Goal: Transaction & Acquisition: Purchase product/service

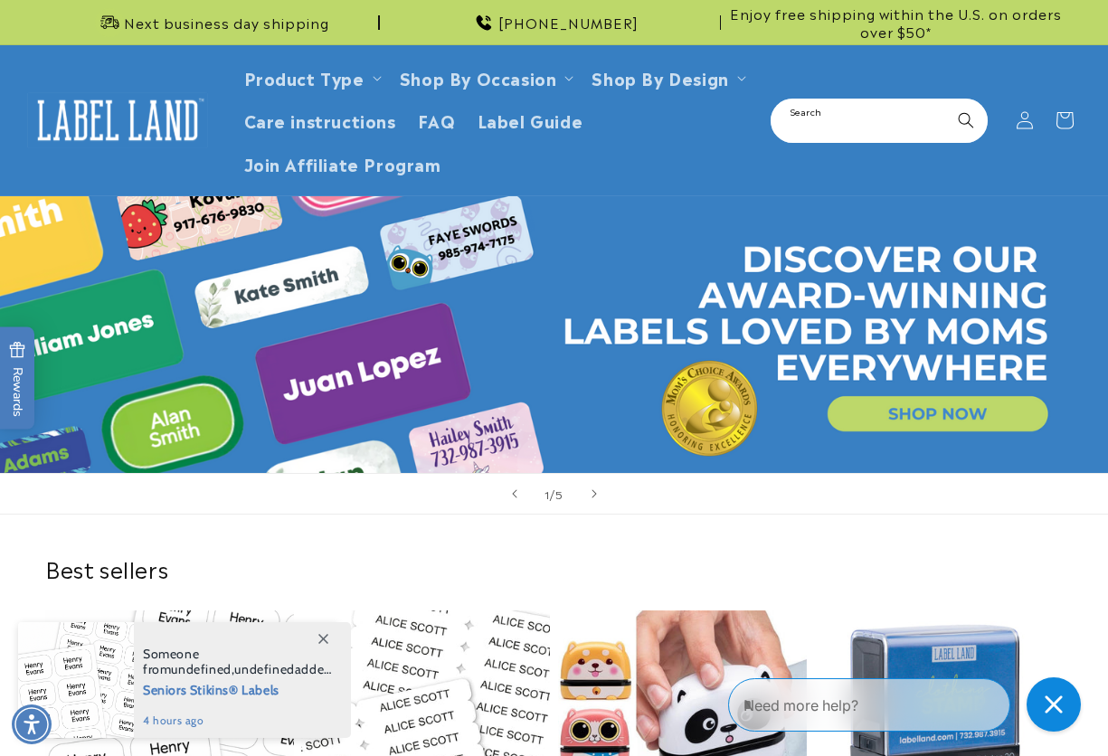
click at [857, 125] on input "Search" at bounding box center [880, 120] width 214 height 41
type input "*******"
click at [946, 100] on button "Search" at bounding box center [966, 120] width 40 height 40
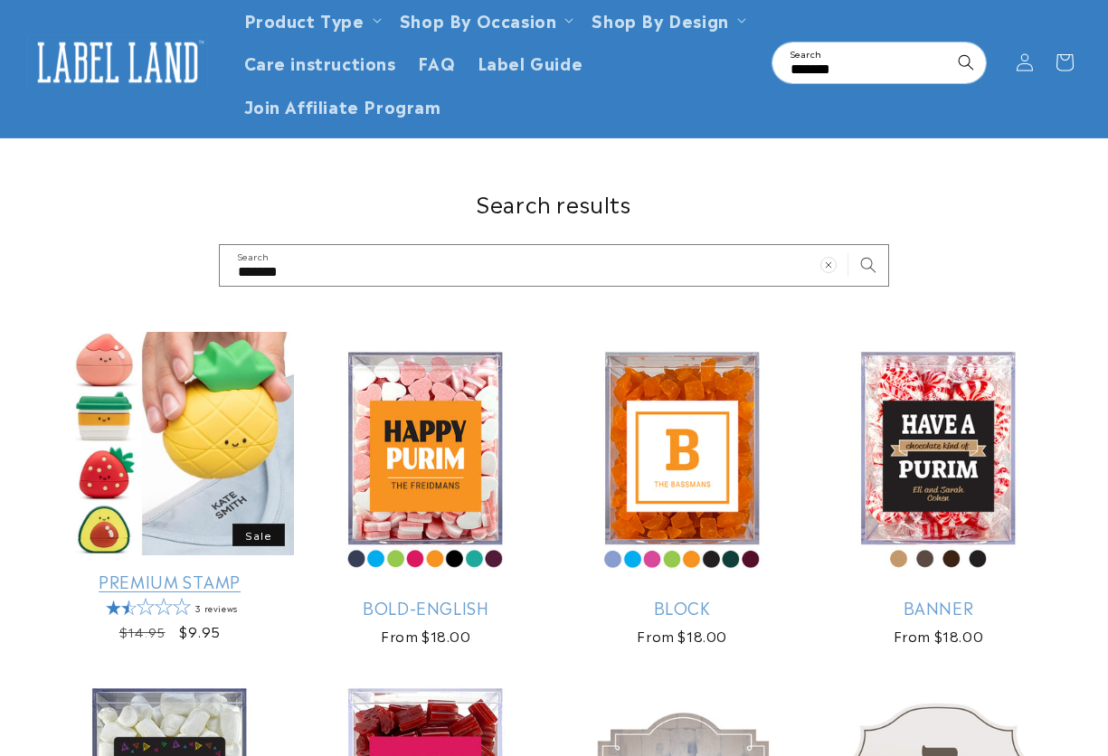
scroll to position [181, 0]
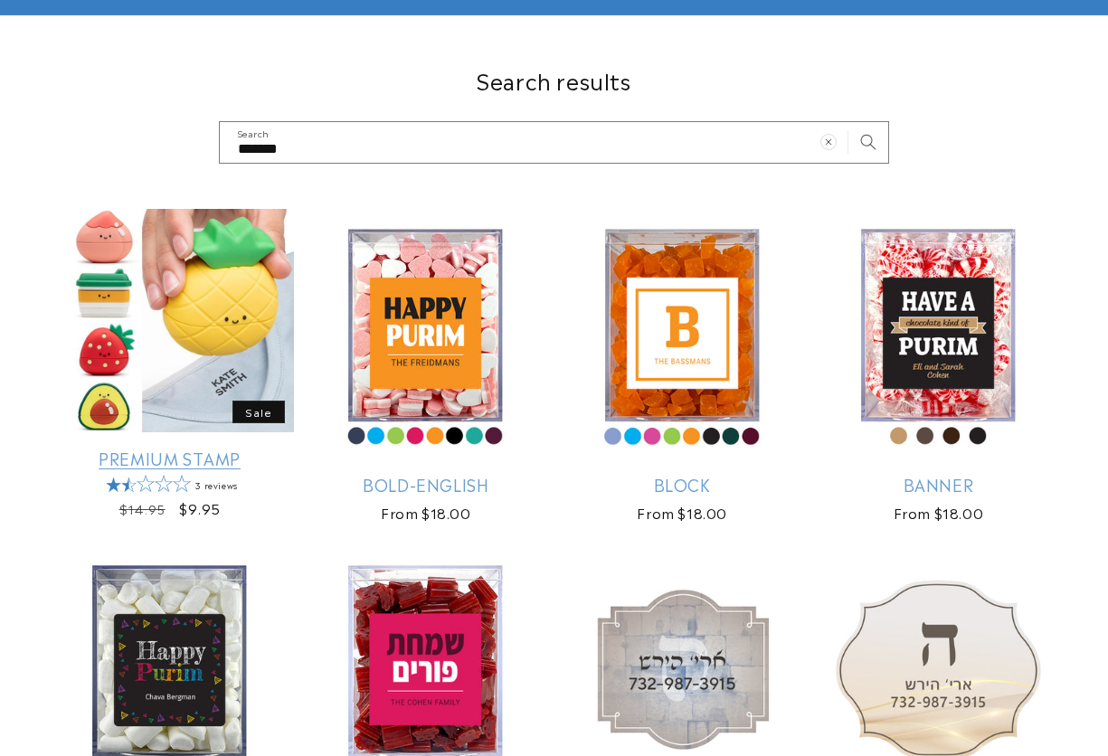
click at [179, 448] on link "Premium Stamp" at bounding box center [169, 458] width 249 height 21
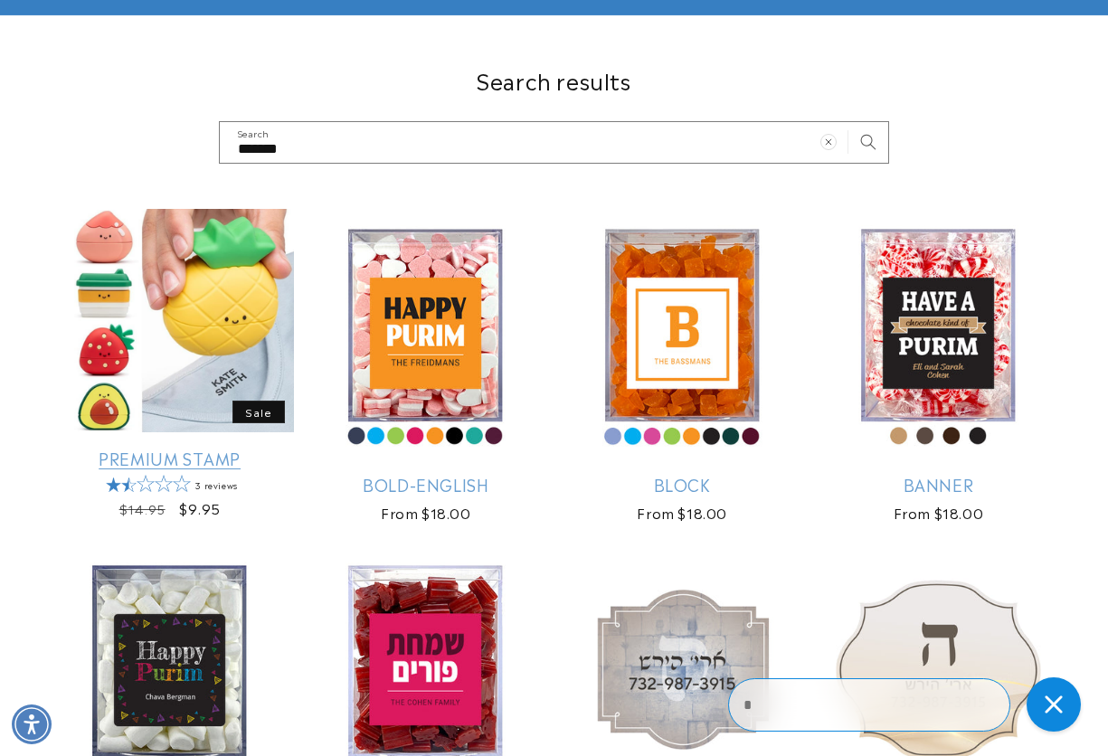
scroll to position [0, 0]
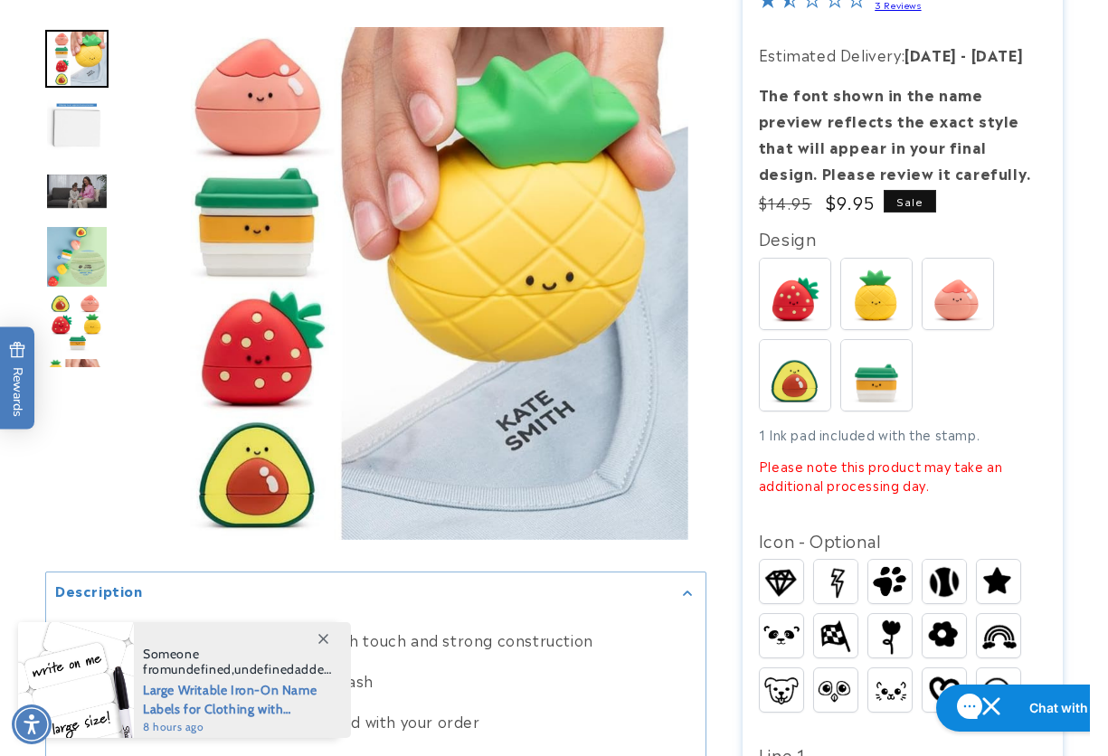
scroll to position [633, 0]
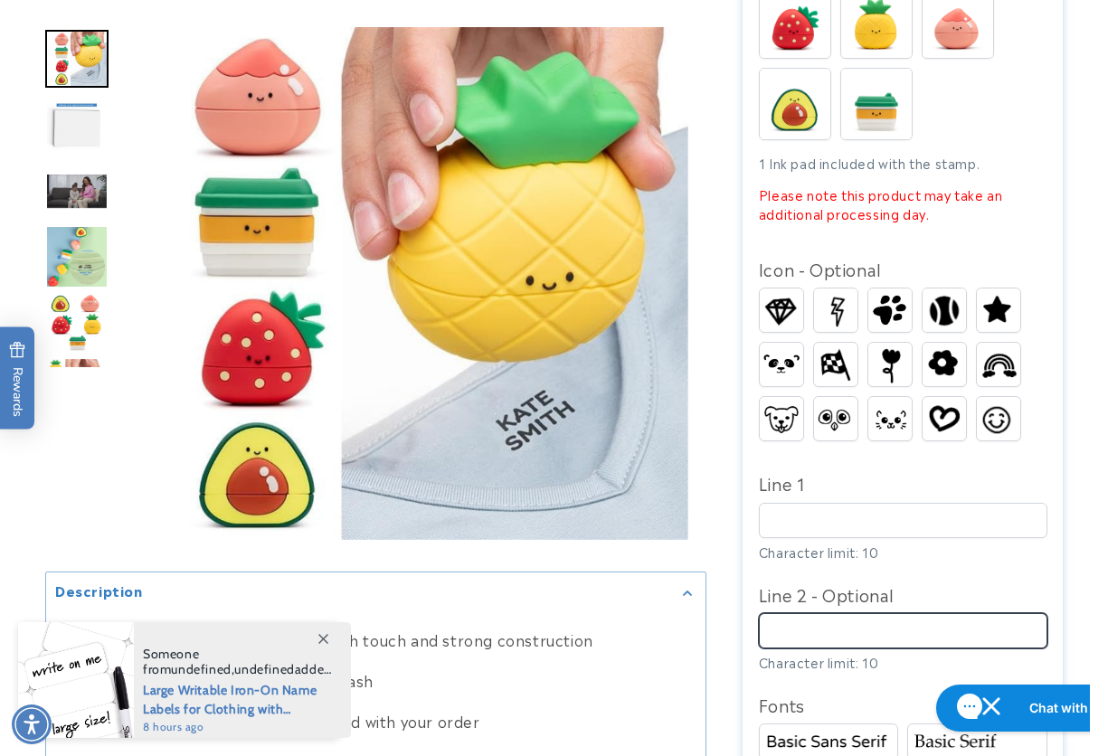
click at [802, 622] on input "Line 2 - Optional" at bounding box center [903, 630] width 289 height 35
paste input "**********"
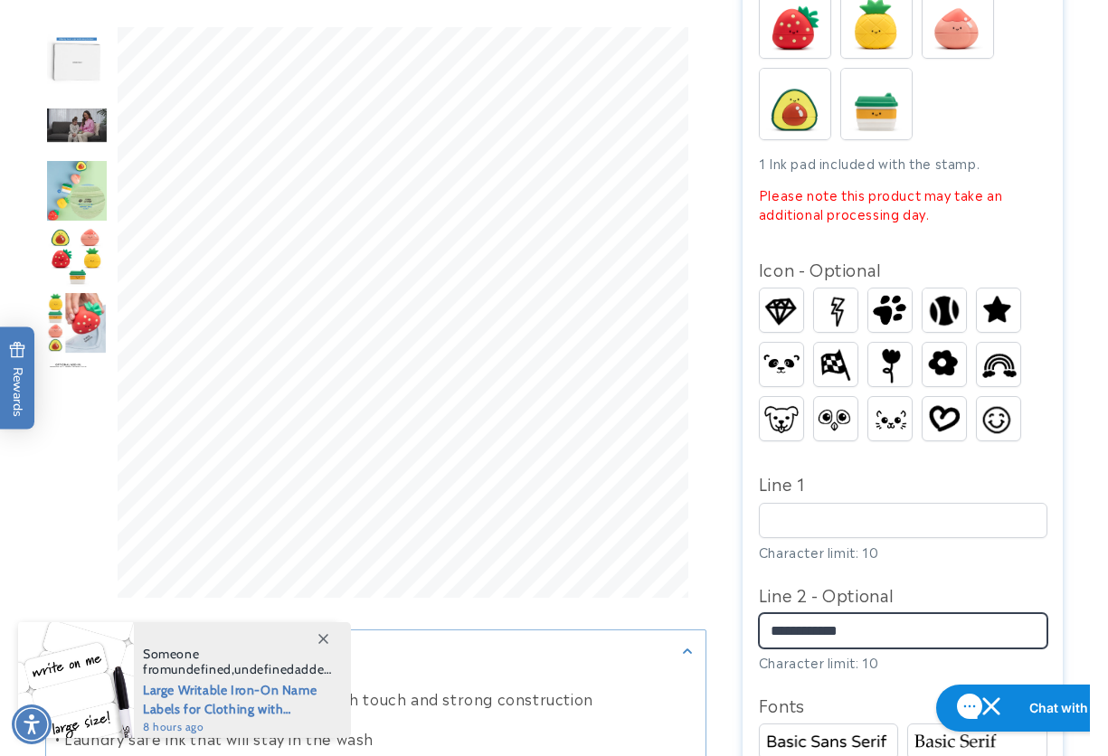
scroll to position [1086, 0]
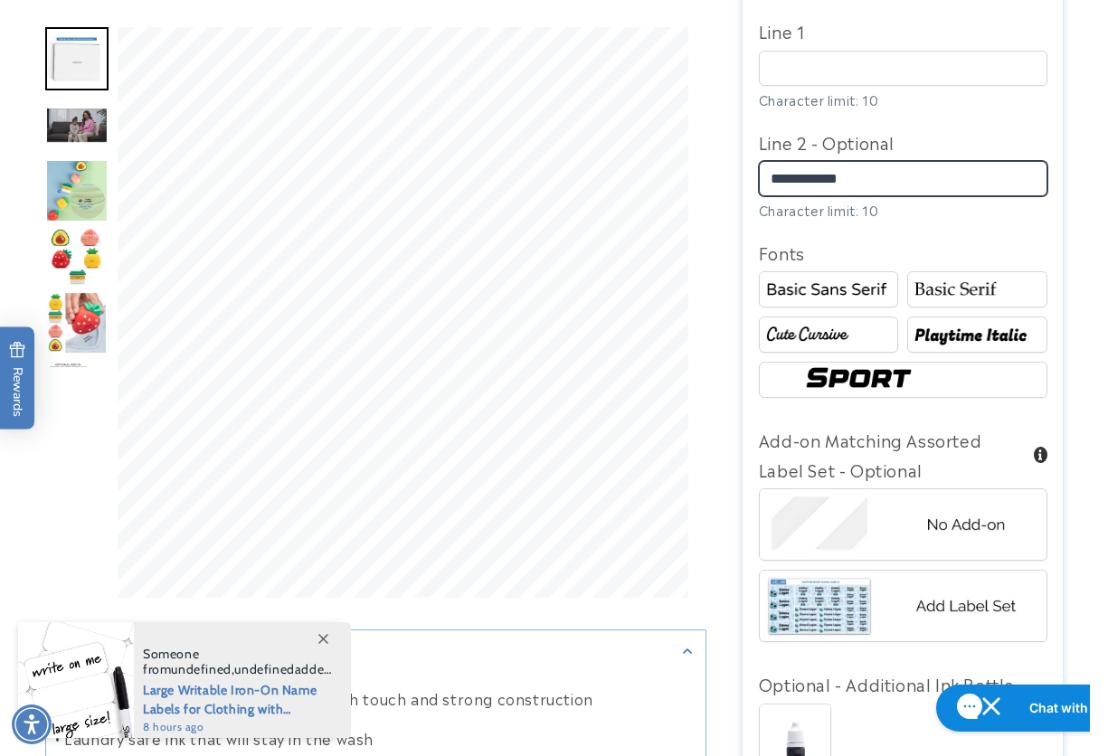
type input "**********"
click at [956, 336] on img at bounding box center [977, 335] width 134 height 23
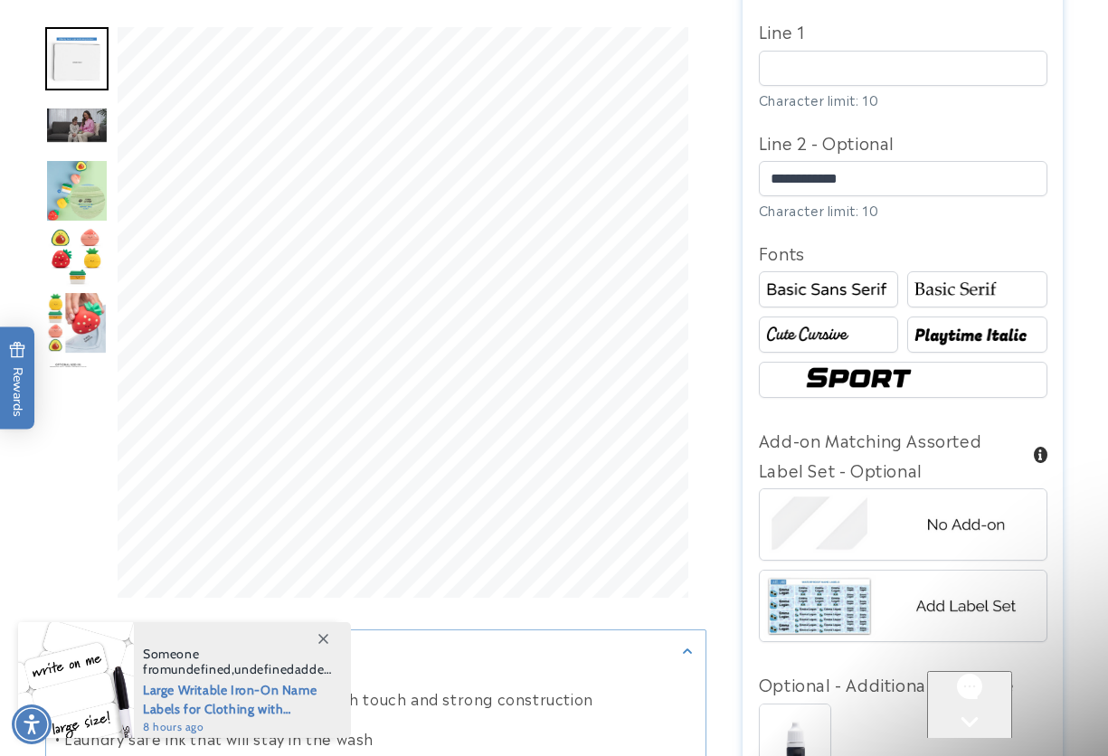
scroll to position [0, 0]
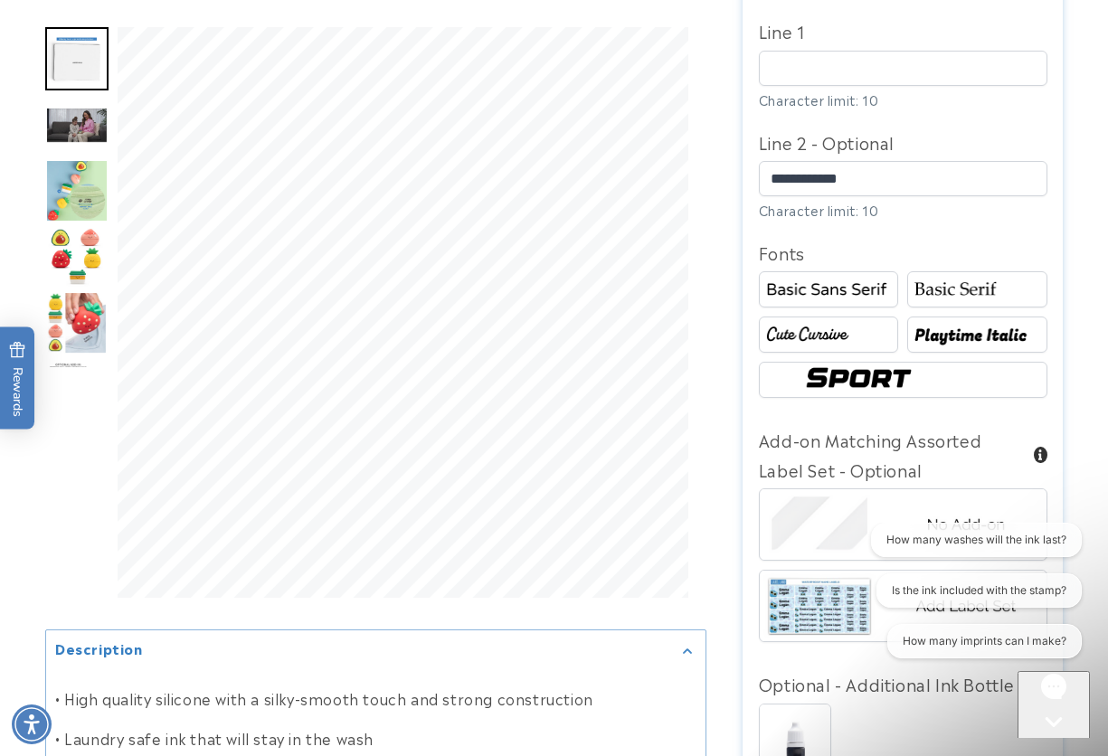
click at [885, 288] on img at bounding box center [829, 290] width 134 height 23
click at [939, 290] on img at bounding box center [977, 290] width 134 height 23
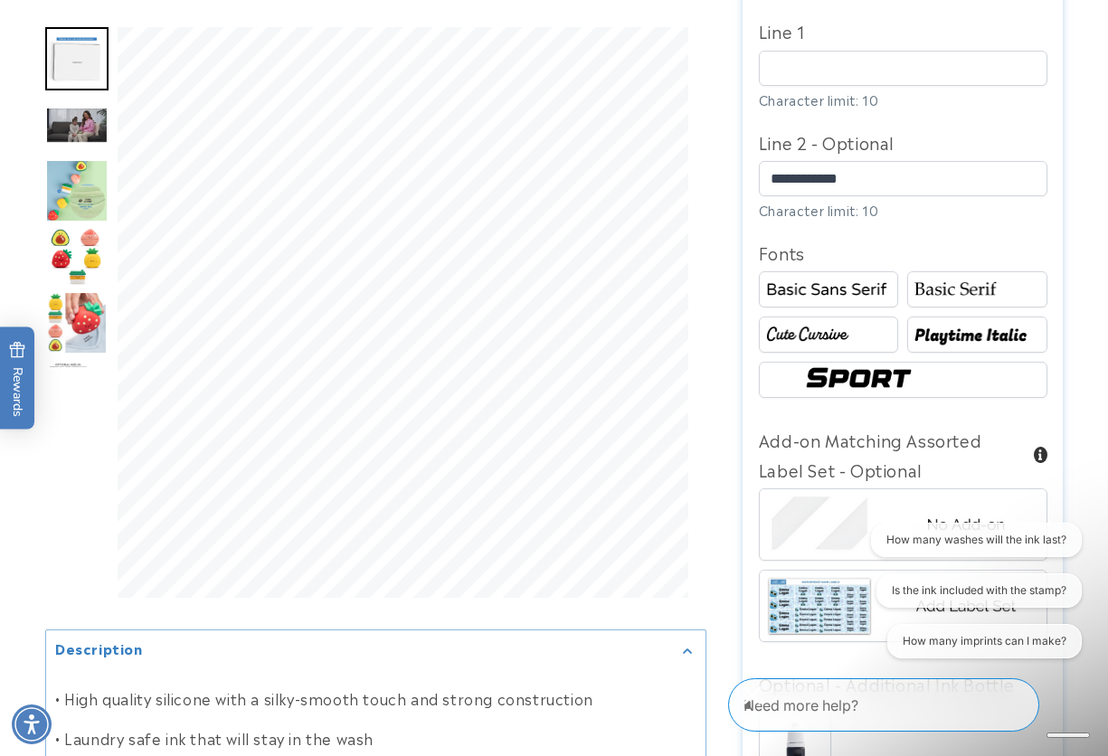
click at [851, 330] on img at bounding box center [829, 335] width 134 height 23
click at [850, 298] on img at bounding box center [829, 290] width 134 height 23
click at [933, 296] on img at bounding box center [977, 290] width 134 height 23
